Goal: Task Accomplishment & Management: Complete application form

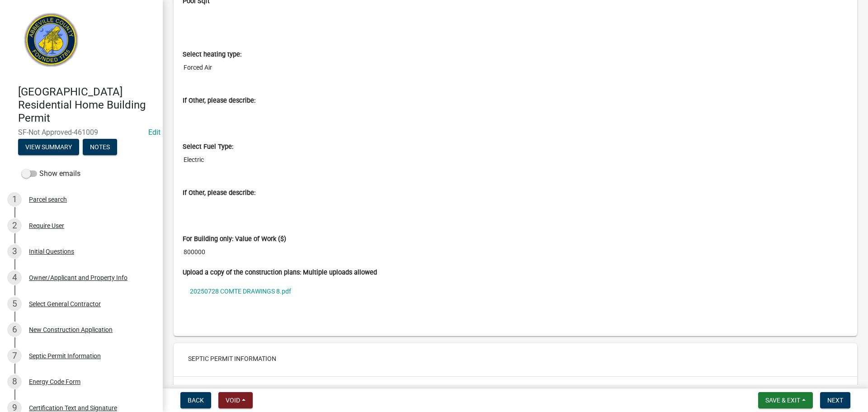
scroll to position [2713, 0]
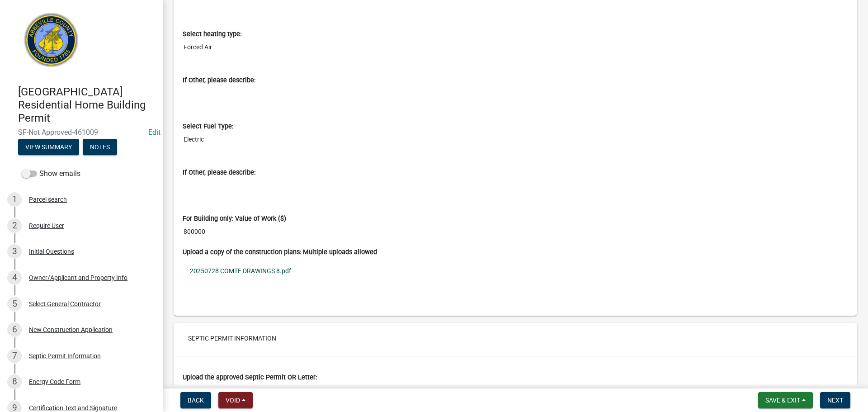
click at [266, 273] on link "20250728 COMTE DRAWINGS 8.pdf" at bounding box center [516, 270] width 666 height 21
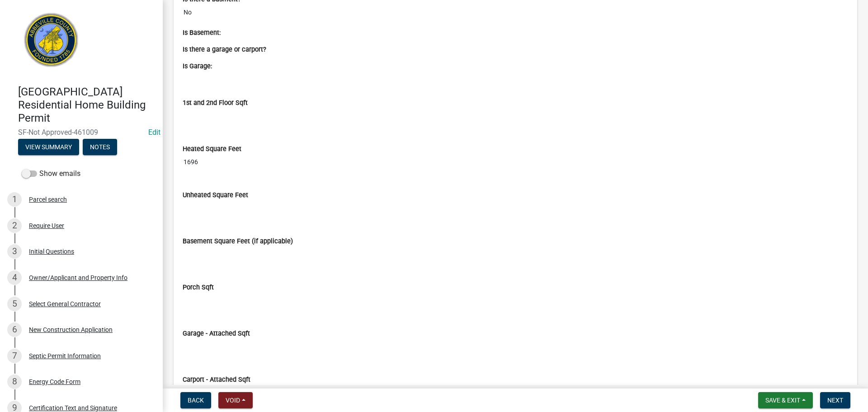
scroll to position [1583, 0]
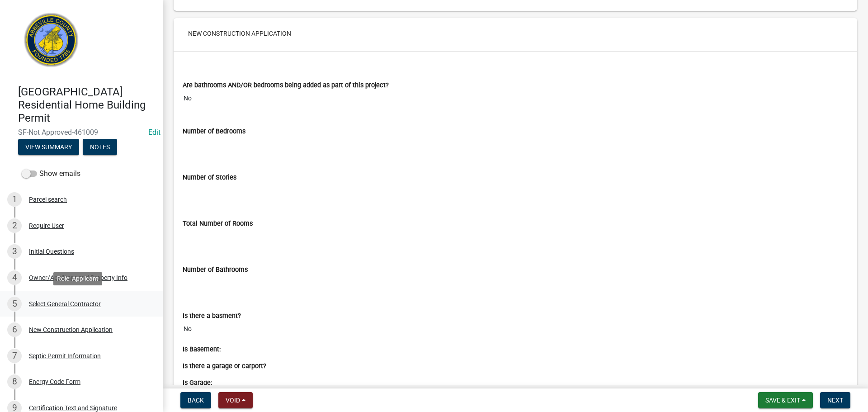
click at [95, 305] on div "Select General Contractor" at bounding box center [65, 304] width 72 height 6
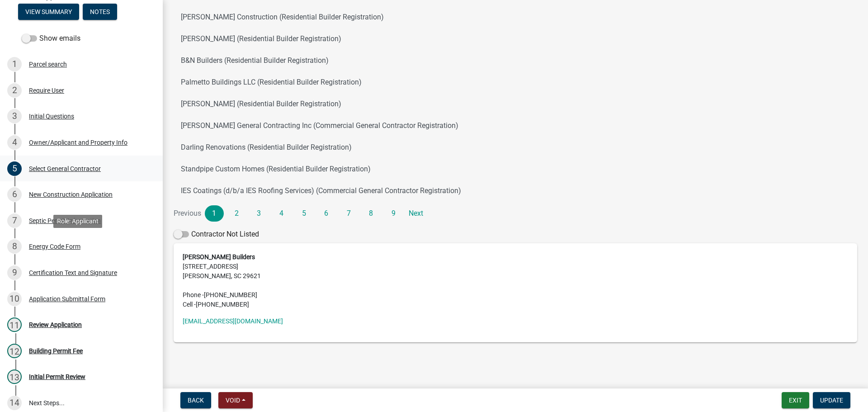
scroll to position [136, 0]
click at [85, 191] on div "New Construction Application" at bounding box center [71, 194] width 84 height 6
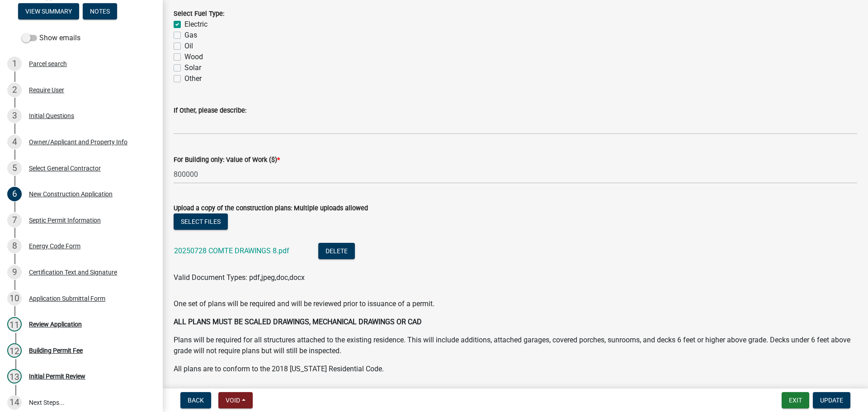
scroll to position [1538, 0]
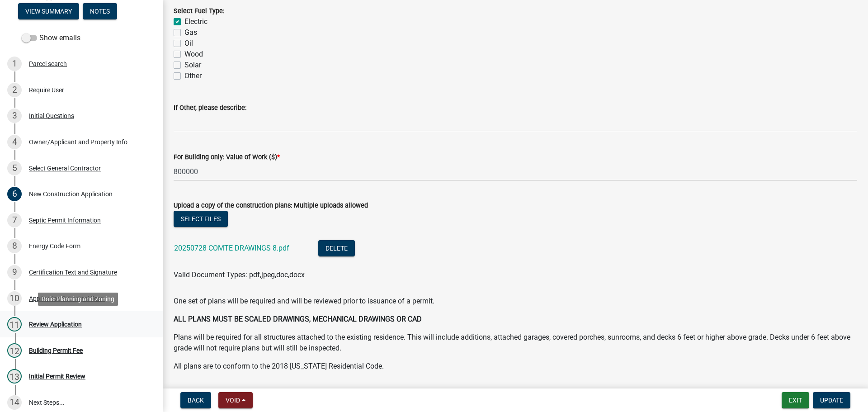
click at [81, 321] on div "Review Application" at bounding box center [55, 324] width 53 height 6
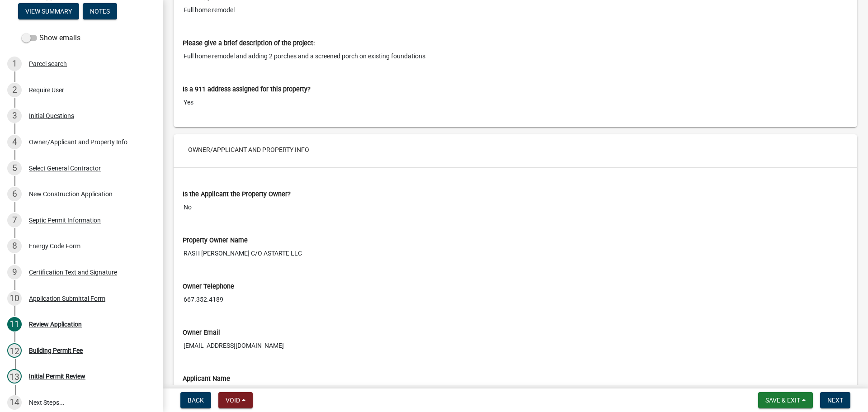
scroll to position [633, 0]
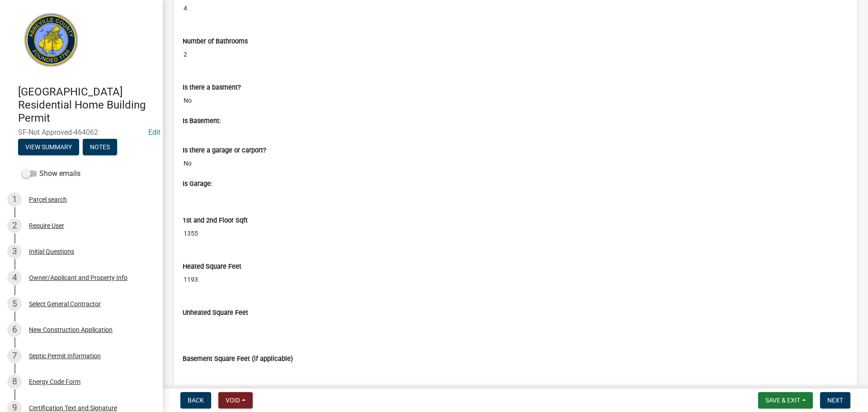
scroll to position [1990, 0]
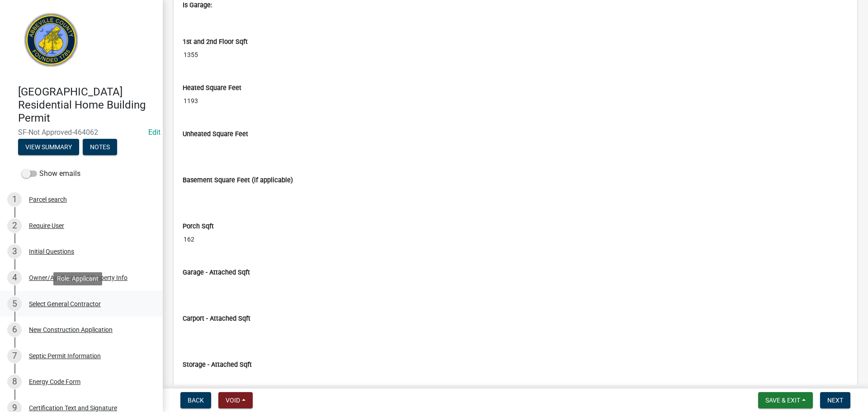
click at [92, 308] on div "5 Select General Contractor" at bounding box center [77, 304] width 141 height 14
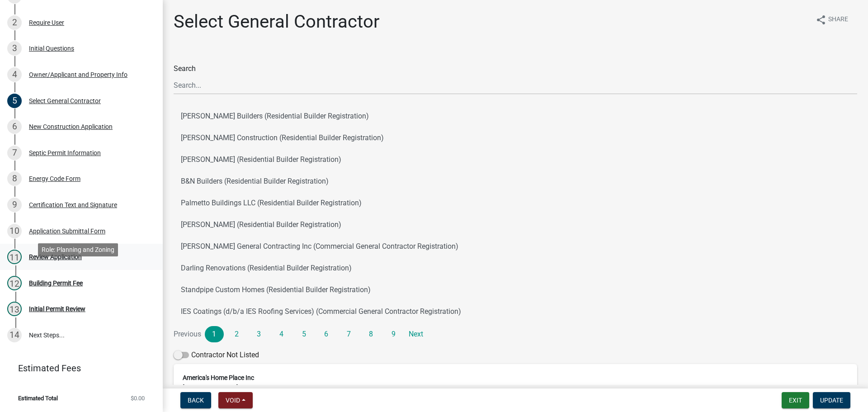
scroll to position [158, 0]
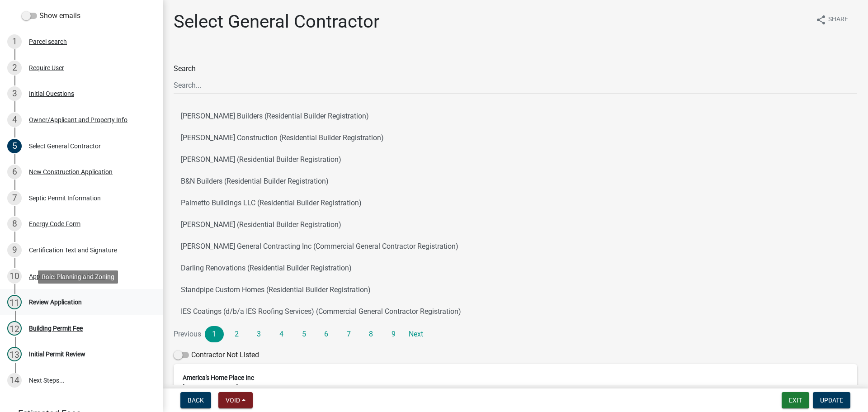
click at [73, 299] on div "Review Application" at bounding box center [55, 302] width 53 height 6
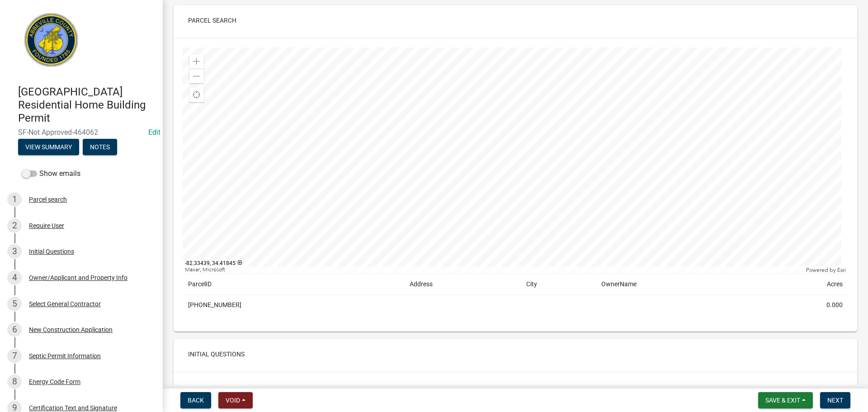
scroll to position [45, 0]
click at [498, 89] on div at bounding box center [516, 161] width 666 height 226
click at [197, 80] on span at bounding box center [196, 76] width 7 height 7
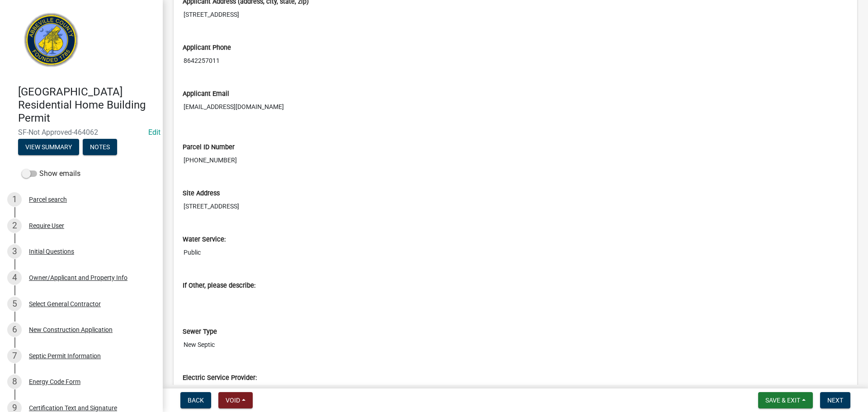
scroll to position [1085, 0]
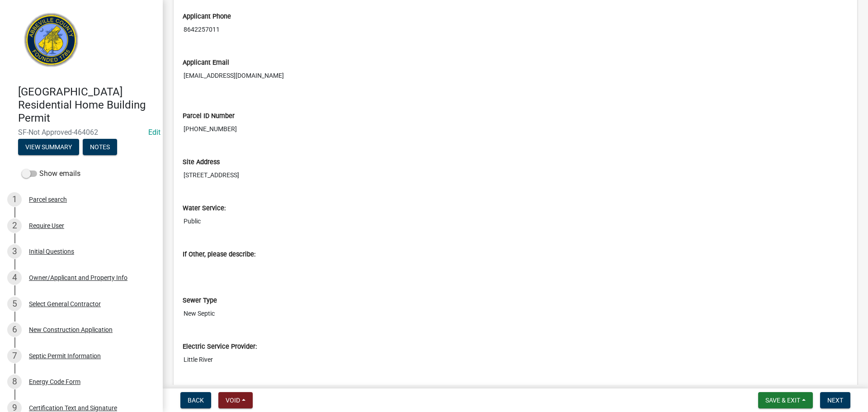
drag, startPoint x: 184, startPoint y: 174, endPoint x: 231, endPoint y: 173, distance: 46.6
click at [231, 173] on input "1275 Drake Drive Donalds, SC 29638" at bounding box center [516, 175] width 666 height 17
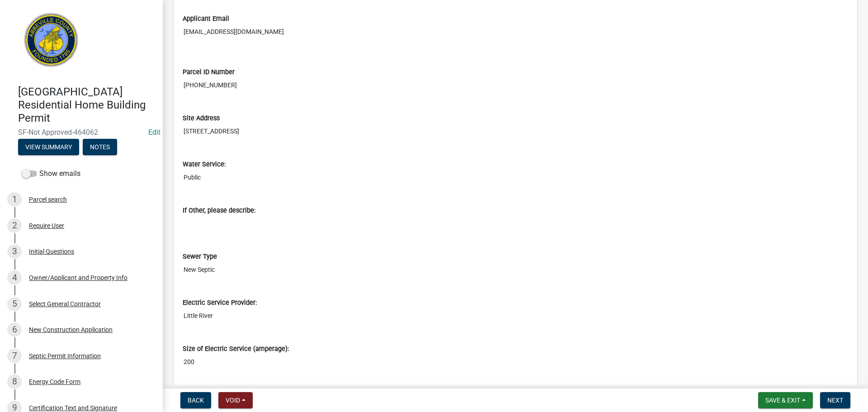
scroll to position [1131, 0]
drag, startPoint x: 842, startPoint y: 398, endPoint x: 837, endPoint y: 394, distance: 6.4
click at [842, 398] on span "Next" at bounding box center [836, 400] width 16 height 7
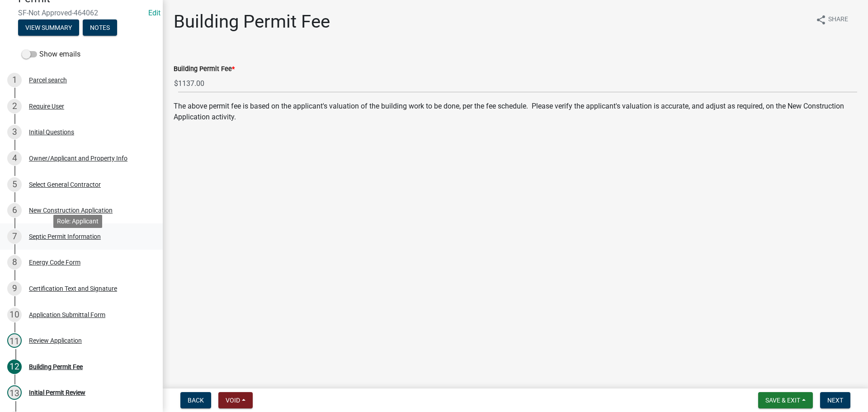
scroll to position [136, 0]
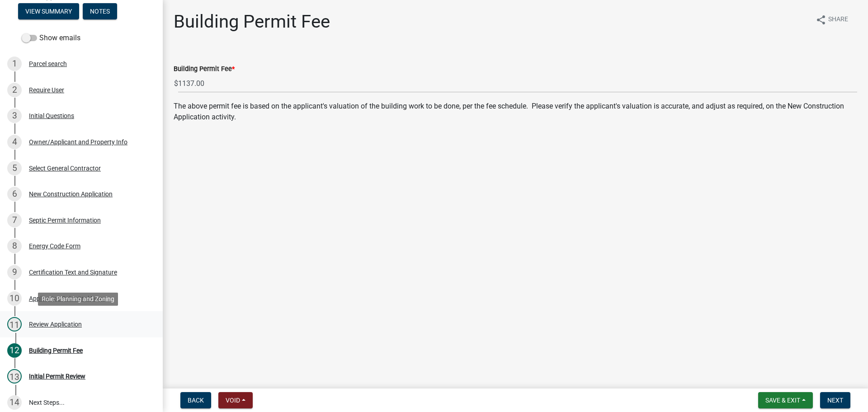
click at [66, 321] on div "Review Application" at bounding box center [55, 324] width 53 height 6
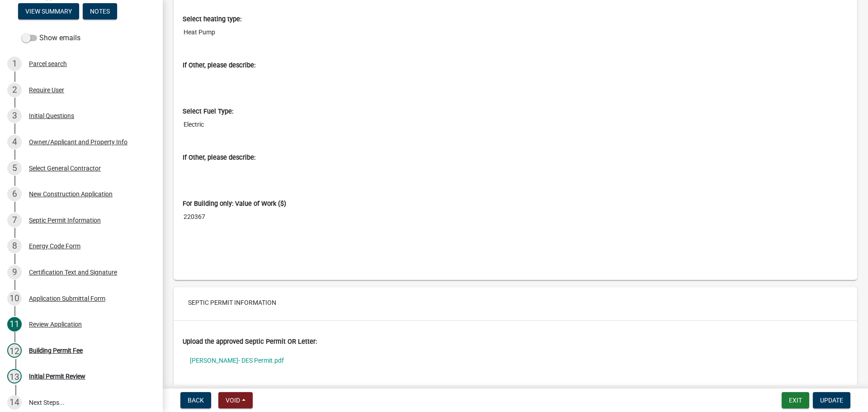
scroll to position [2759, 0]
click at [81, 349] on div "Building Permit Fee" at bounding box center [56, 350] width 54 height 6
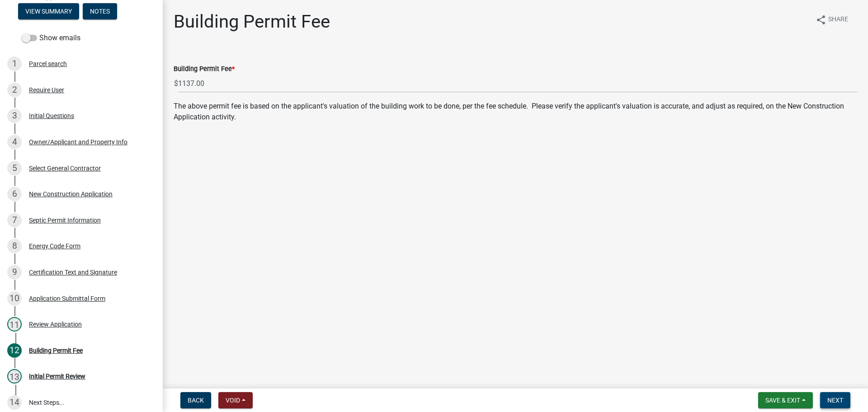
click at [835, 397] on span "Next" at bounding box center [836, 400] width 16 height 7
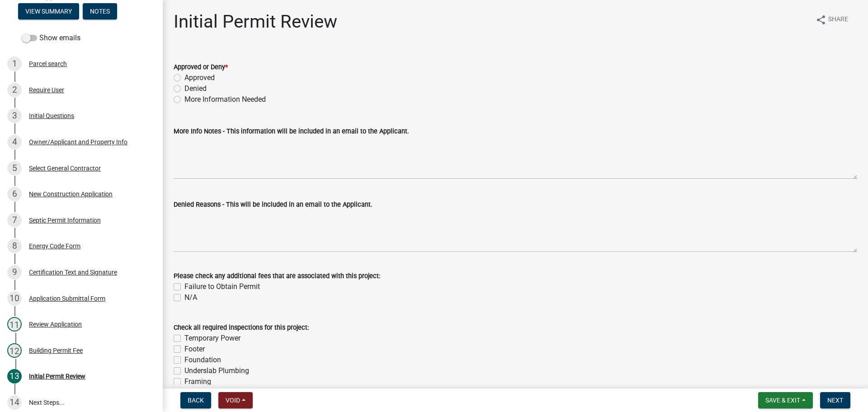
click at [185, 77] on label "Approved" at bounding box center [200, 77] width 30 height 11
click at [185, 77] on input "Approved" at bounding box center [188, 75] width 6 height 6
radio input "true"
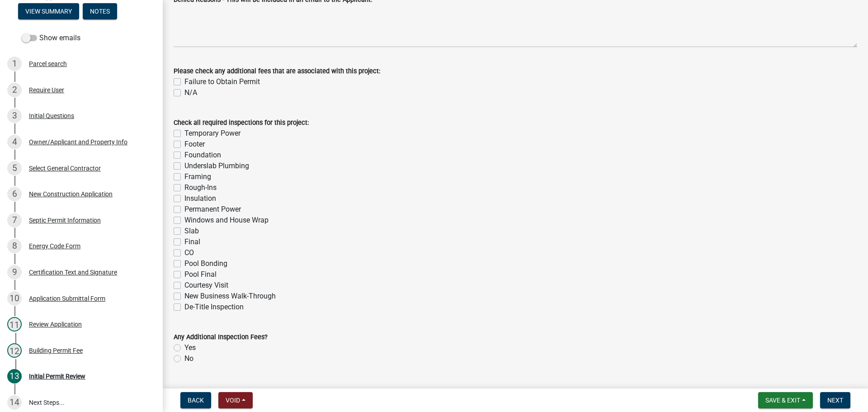
scroll to position [227, 0]
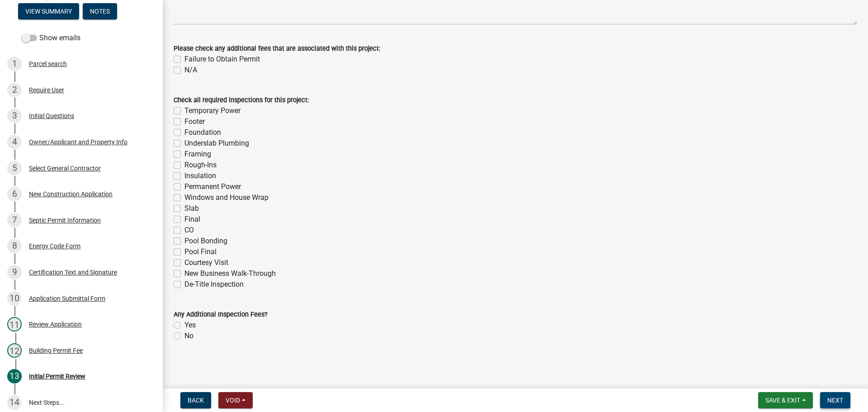
click at [834, 398] on span "Next" at bounding box center [836, 400] width 16 height 7
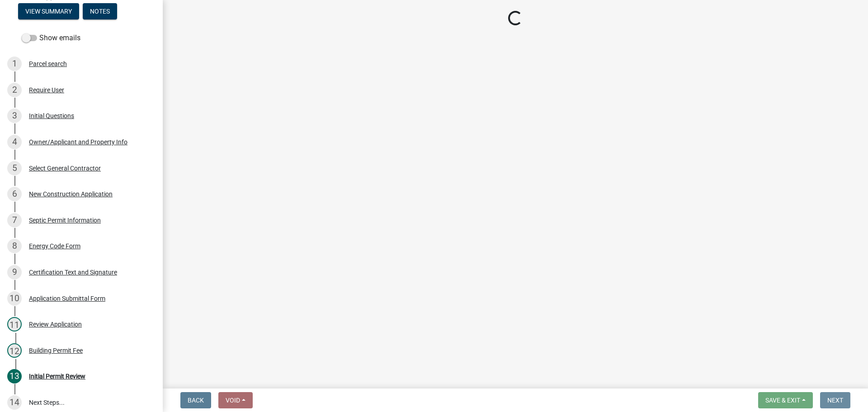
scroll to position [0, 0]
select select "3: 3"
